Goal: Navigation & Orientation: Find specific page/section

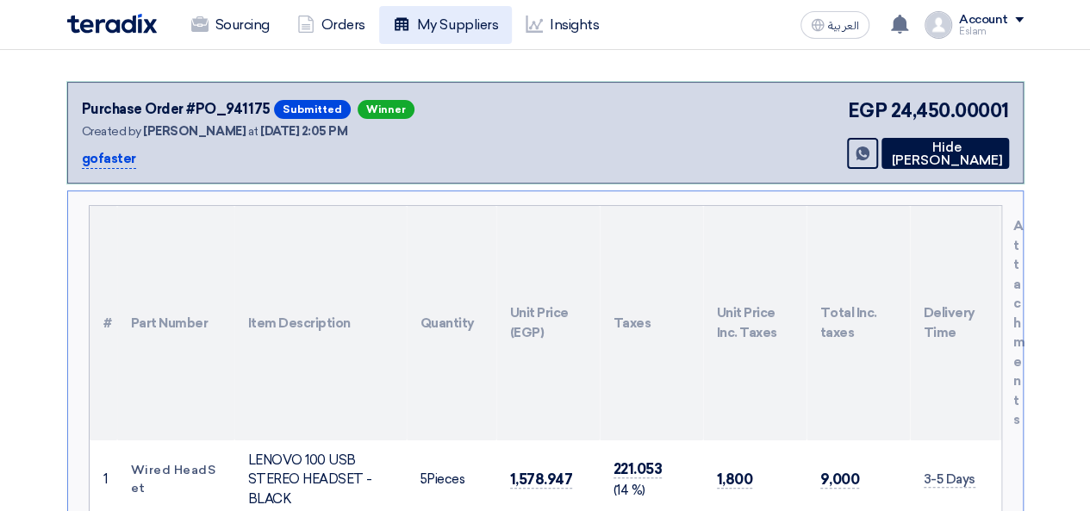
click at [390, 42] on link "My Suppliers" at bounding box center [445, 25] width 133 height 38
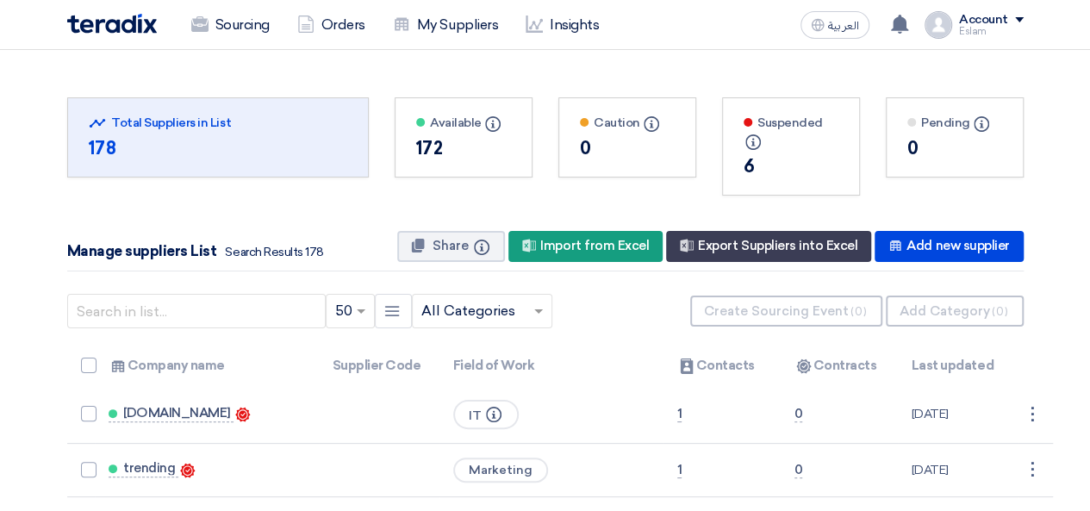
click at [540, 314] on span at bounding box center [541, 311] width 22 height 21
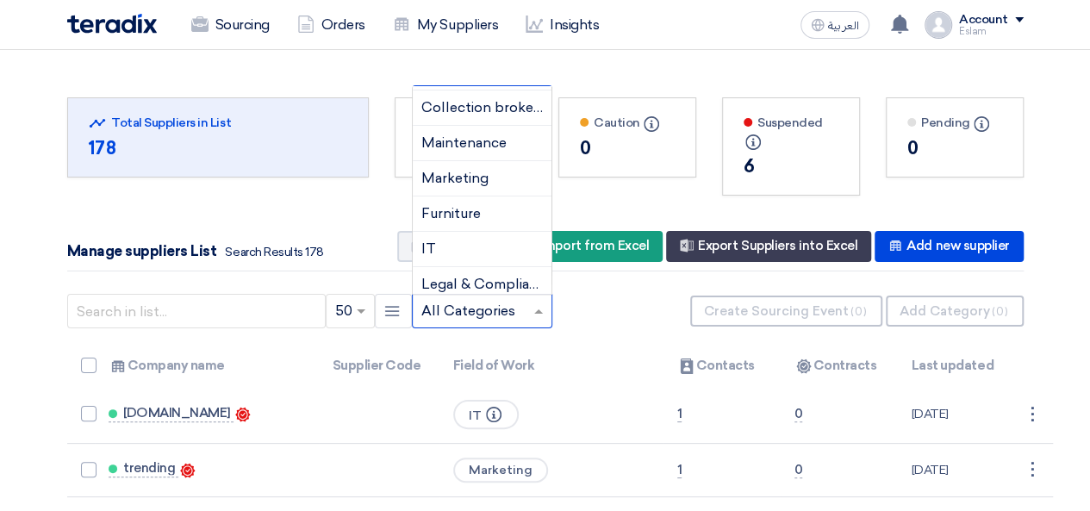
scroll to position [738, 0]
click at [455, 251] on div "IT" at bounding box center [482, 248] width 139 height 35
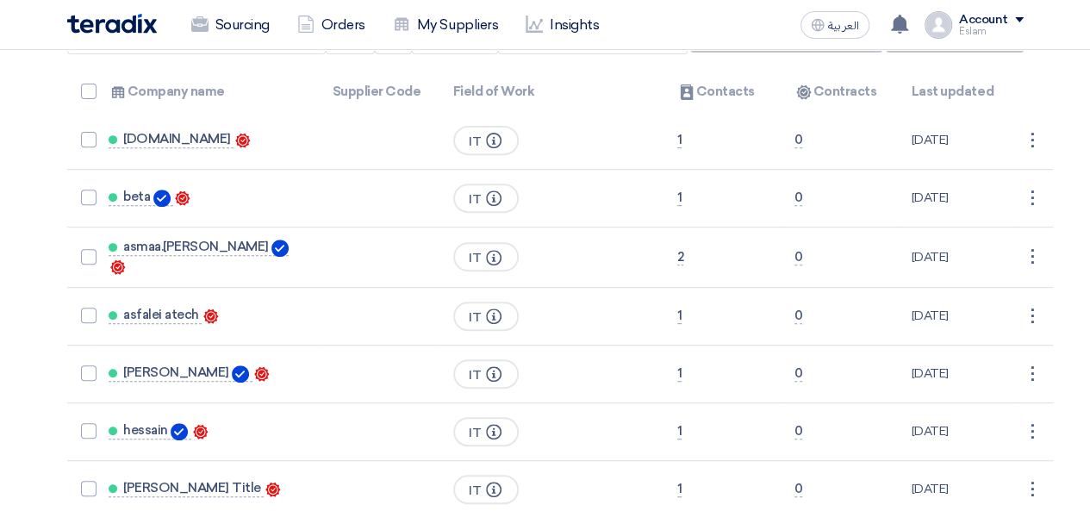
scroll to position [258, 0]
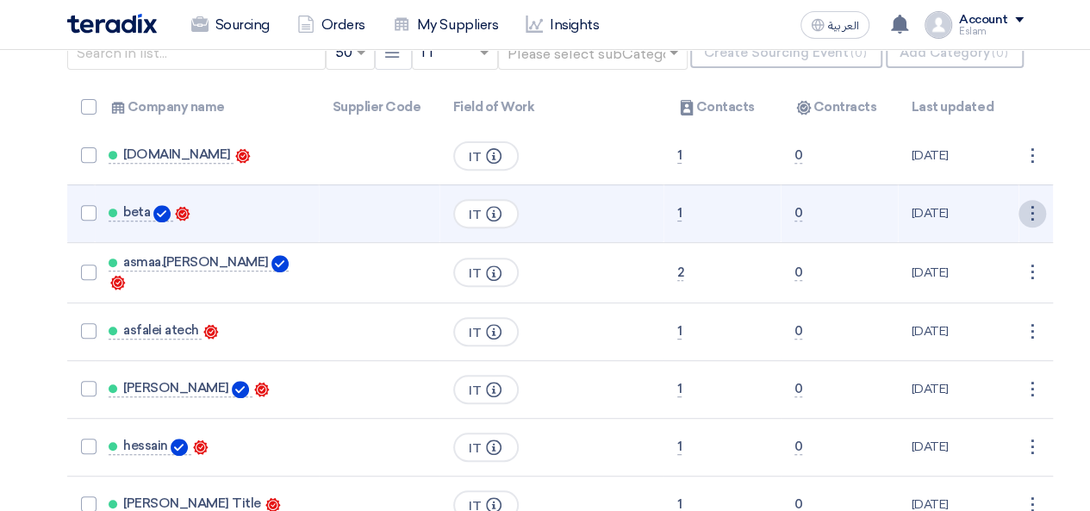
click at [1027, 202] on div "⋮" at bounding box center [1032, 214] width 28 height 28
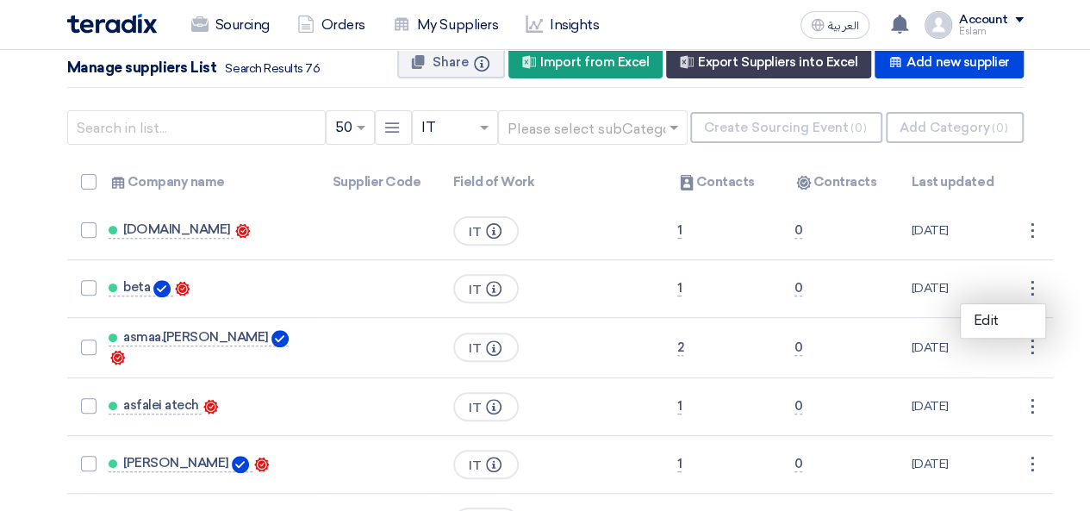
scroll to position [0, 0]
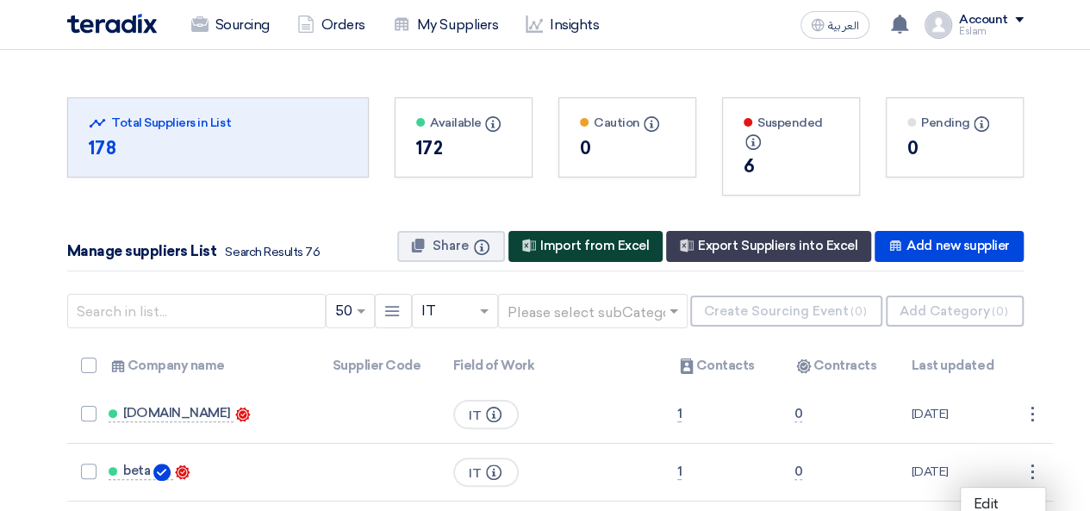
click at [591, 242] on div "New Supplier Import from Excel" at bounding box center [585, 246] width 154 height 31
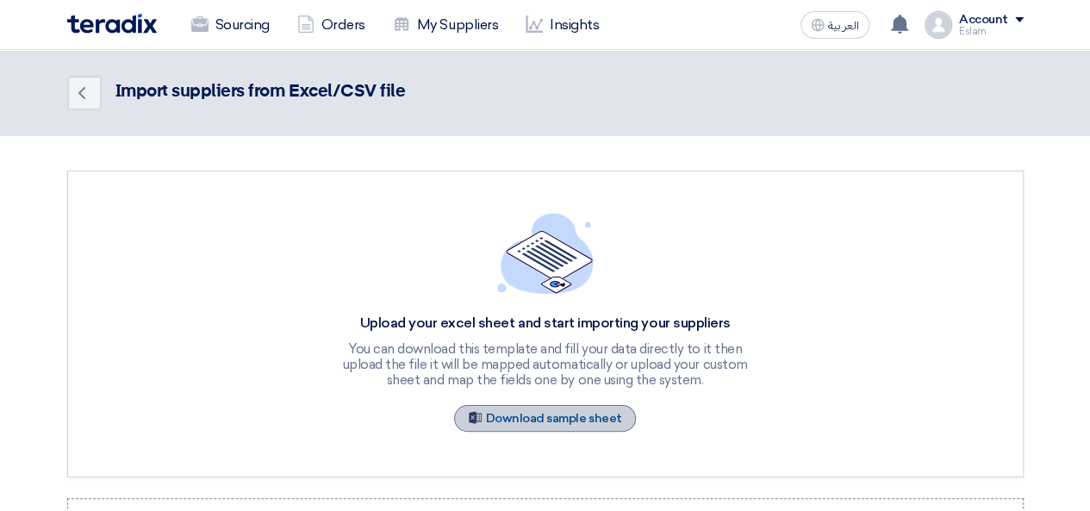
click at [590, 417] on link "Sample Sheet Download sample sheet" at bounding box center [545, 418] width 183 height 27
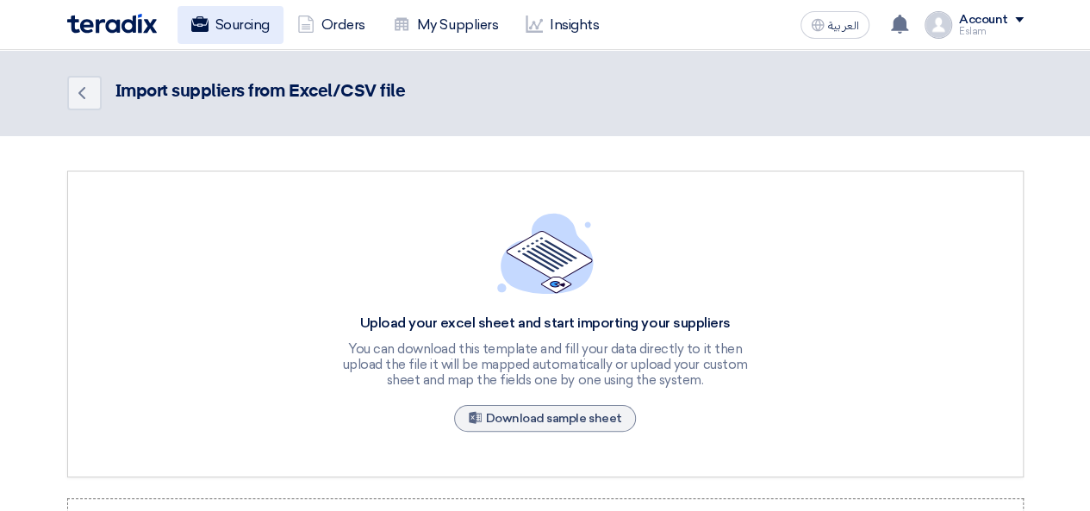
click at [205, 18] on use at bounding box center [198, 24] width 17 height 16
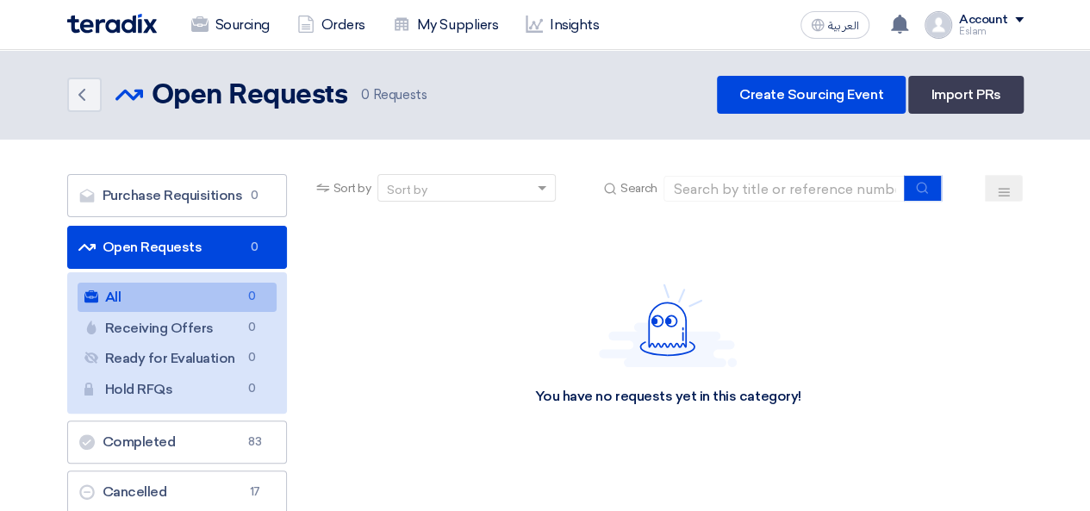
click at [1060, 402] on section "Purchase Requisitions Purchase Requisitions 0 Open Requests Open Requests 0 All…" at bounding box center [545, 400] width 1090 height 520
click at [413, 18] on link "My Suppliers" at bounding box center [445, 25] width 133 height 38
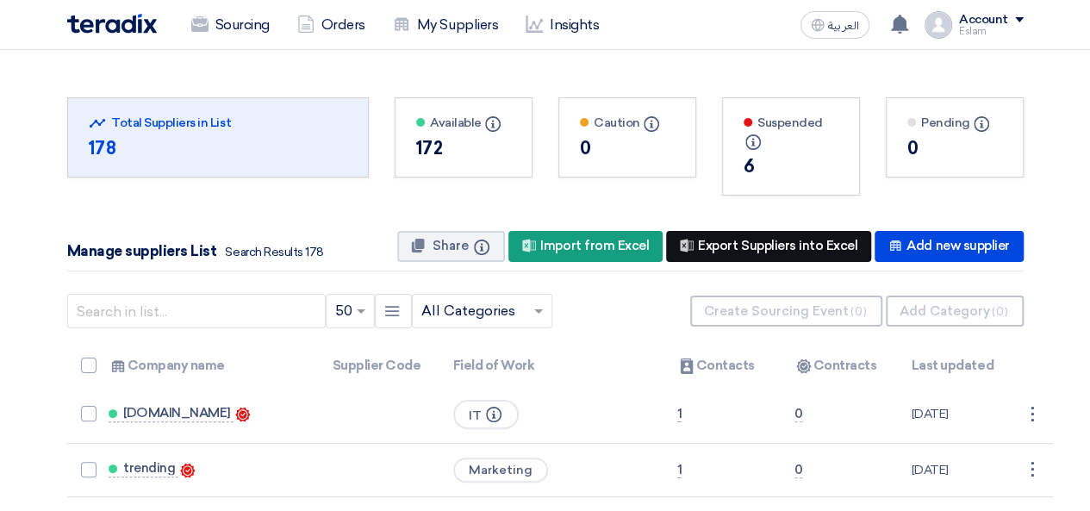
click at [733, 234] on div "New Supplier Export Suppliers into Excel" at bounding box center [768, 246] width 205 height 31
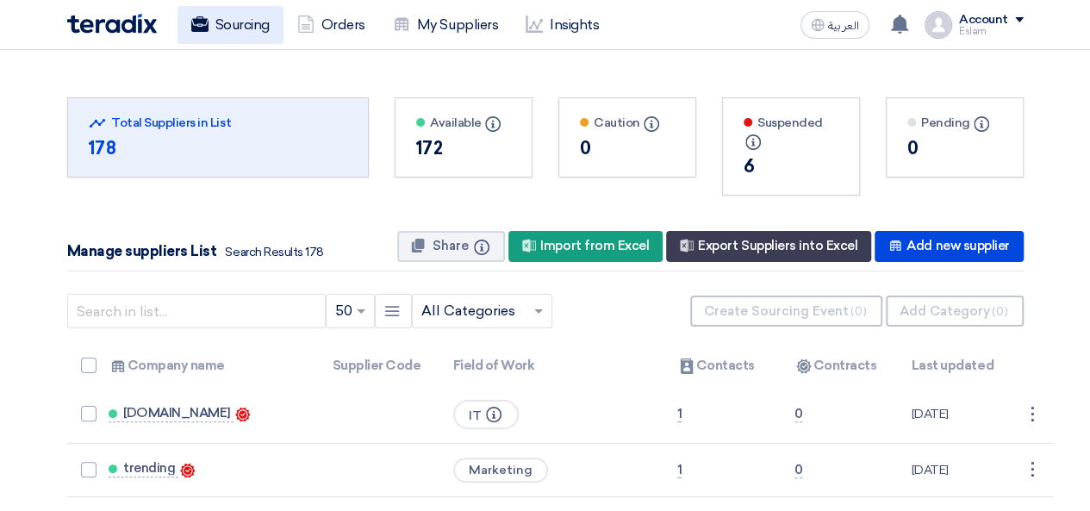
click at [265, 13] on link "Sourcing" at bounding box center [230, 25] width 106 height 38
